Goal: Task Accomplishment & Management: Manage account settings

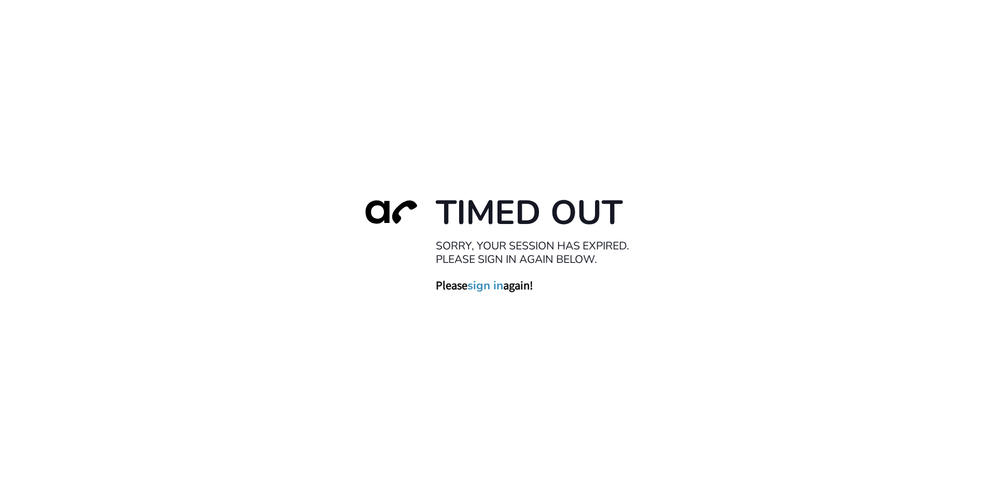
click at [490, 288] on link "sign in" at bounding box center [486, 285] width 36 height 15
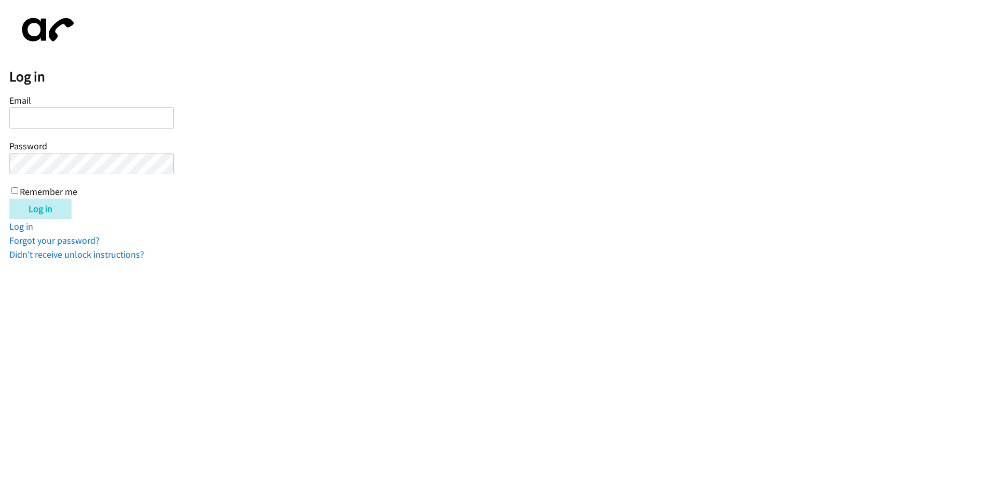
click at [93, 122] on input "Email" at bounding box center [91, 117] width 165 height 21
type input "[EMAIL_ADDRESS][DOMAIN_NAME]"
click at [11, 189] on div "Email [EMAIL_ADDRESS][DOMAIN_NAME] Password Remember me" at bounding box center [91, 145] width 165 height 106
click at [12, 191] on input "Remember me" at bounding box center [14, 190] width 7 height 7
checkbox input "true"
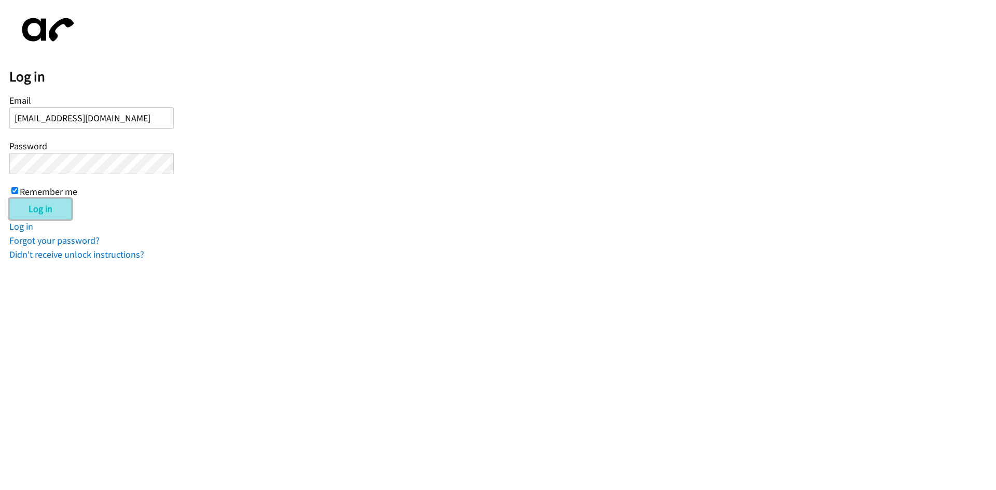
click at [24, 207] on input "Log in" at bounding box center [40, 209] width 62 height 21
